Goal: Task Accomplishment & Management: Manage account settings

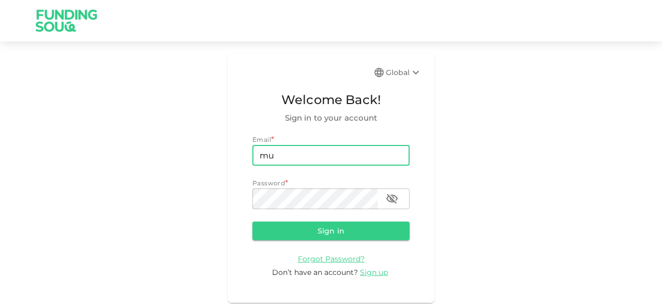
type input "[EMAIL_ADDRESS][DOMAIN_NAME]"
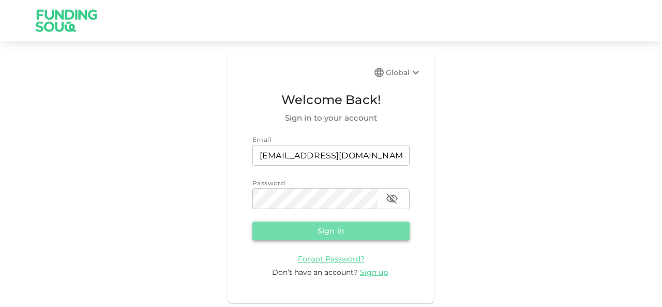
click at [341, 223] on button "Sign in" at bounding box center [330, 230] width 157 height 19
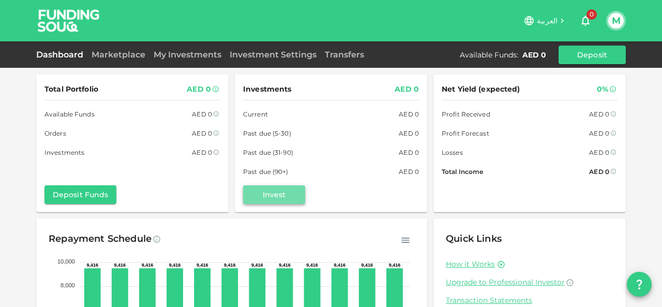
click at [273, 186] on button "Invest" at bounding box center [274, 194] width 62 height 19
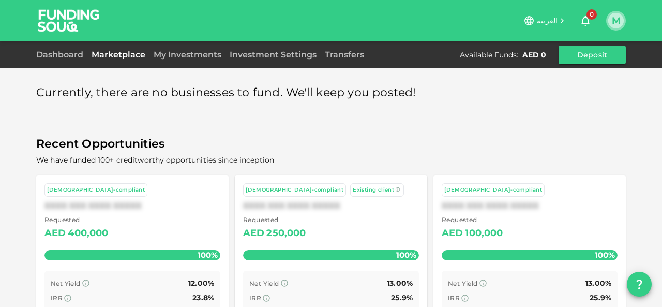
click at [614, 27] on button "M" at bounding box center [616, 21] width 16 height 16
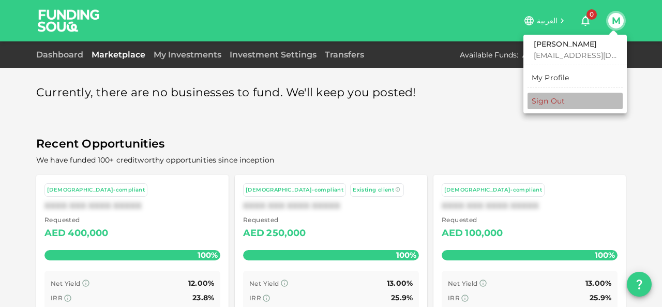
click at [568, 98] on li "Sign Out" at bounding box center [575, 101] width 95 height 17
